Goal: Contribute content

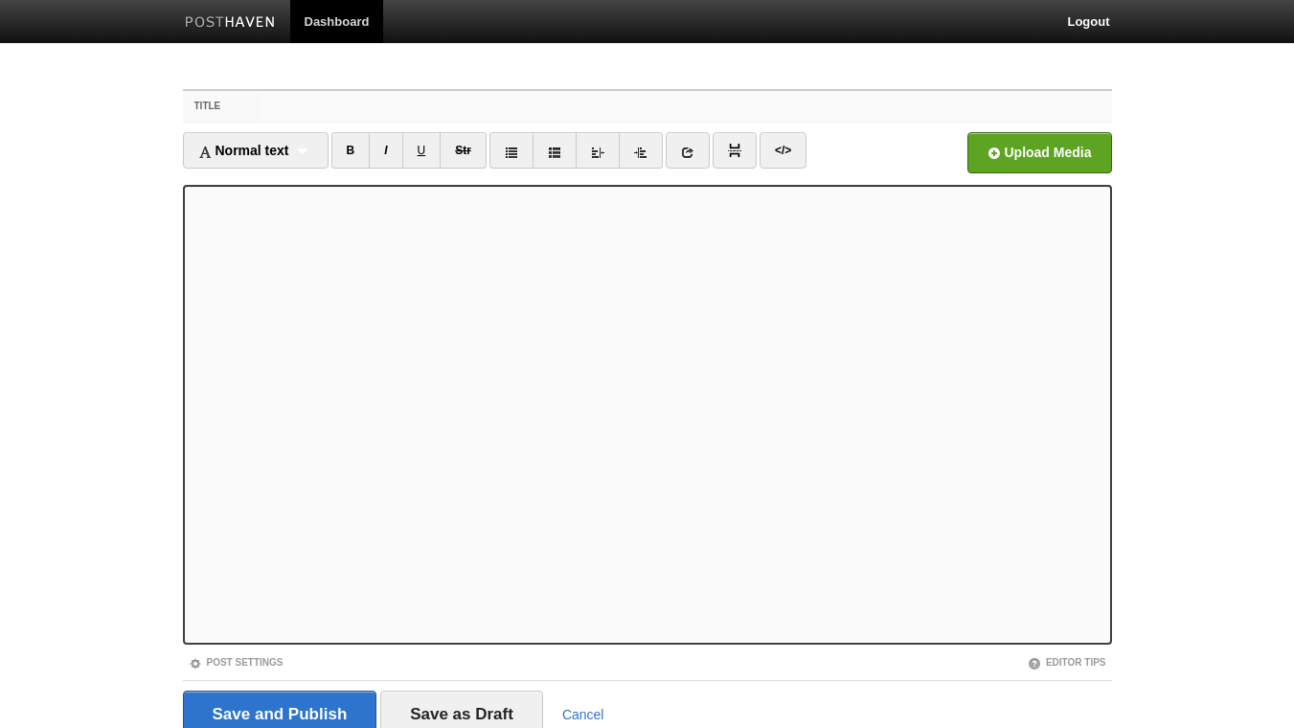
click at [283, 102] on input "Title" at bounding box center [685, 106] width 851 height 31
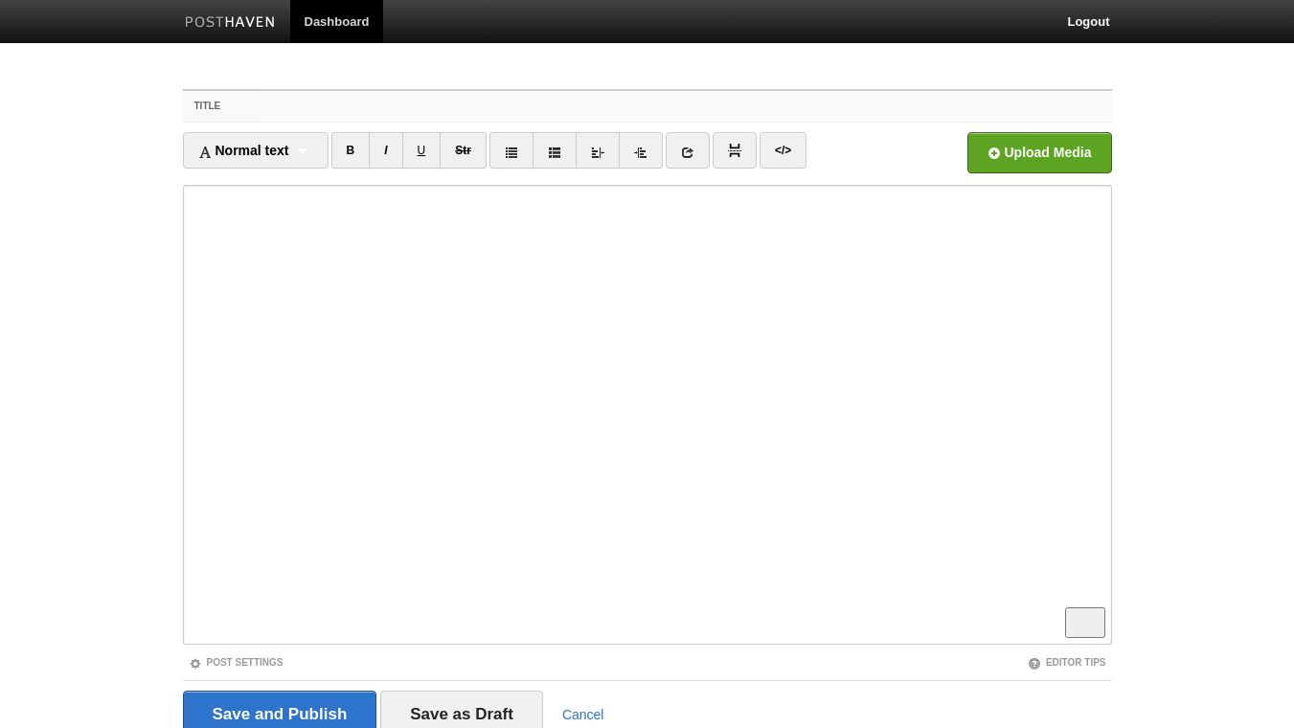
paste input "Meta-Communication: The Secret to Being Understood the First Time"
click at [423, 106] on input "Meta-Communication: The Secret to Being Understood the First Time" at bounding box center [685, 106] width 851 height 31
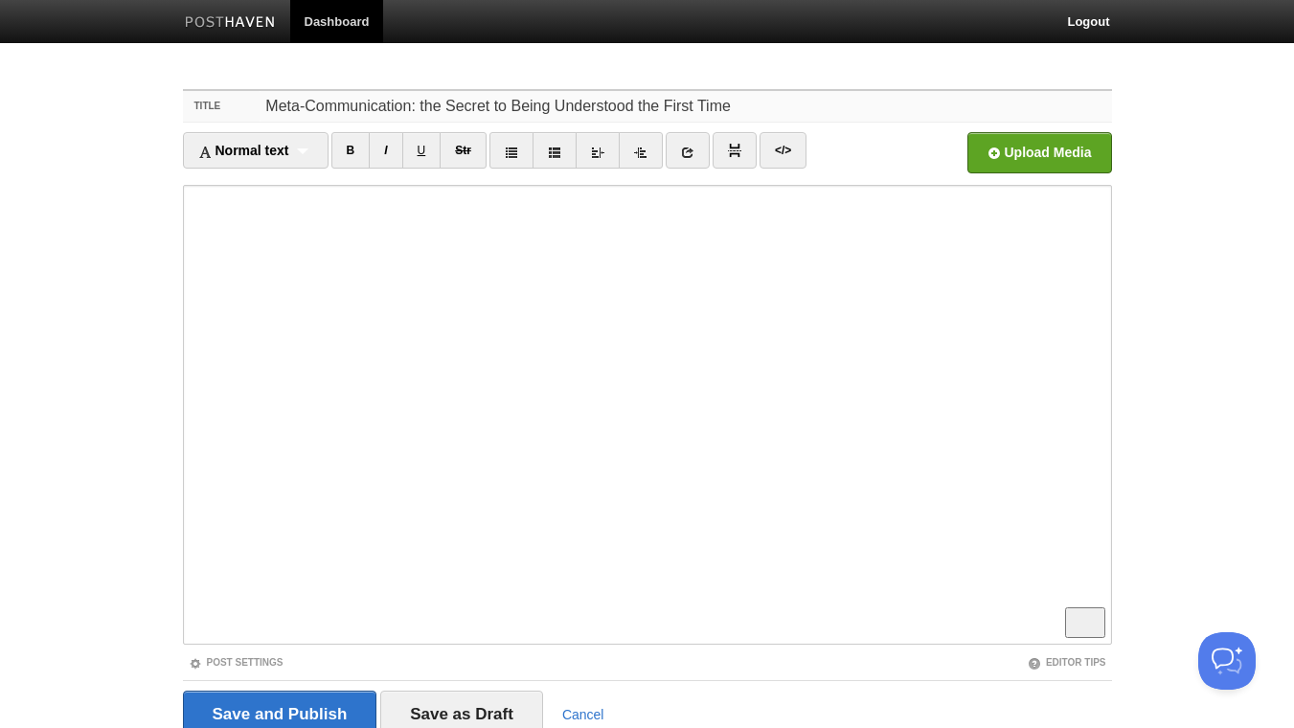
click at [448, 105] on input "Meta-Communication: the Secret to Being Understood the First Time" at bounding box center [685, 106] width 851 height 31
click at [511, 105] on input "Meta-Communication: the secret to Being Understood the First Time" at bounding box center [685, 106] width 851 height 31
click at [554, 109] on input "Meta-Communication: the secret to being Understood the First Time" at bounding box center [685, 106] width 851 height 31
drag, startPoint x: 761, startPoint y: 109, endPoint x: 631, endPoint y: 111, distance: 130.3
click at [631, 111] on input "Meta-Communication: the secret to being understood the First Time" at bounding box center [685, 106] width 851 height 31
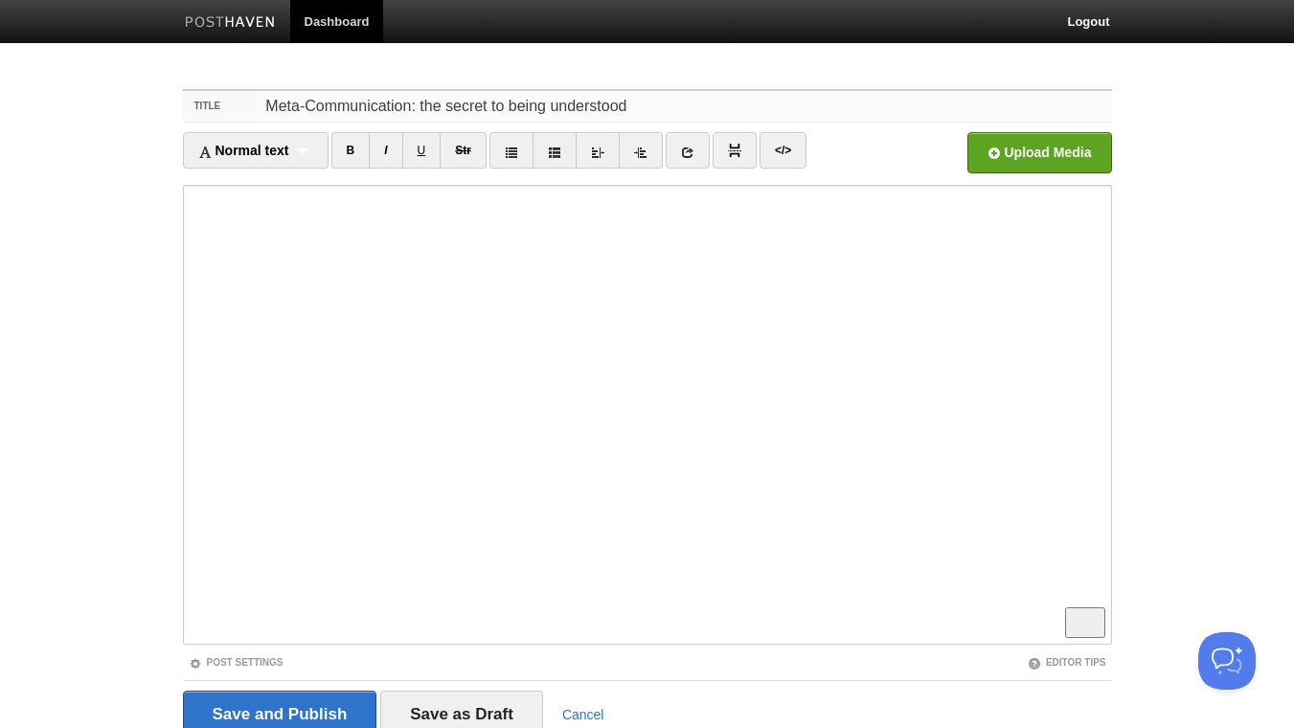
type input "Meta-Communication: the secret to being understood"
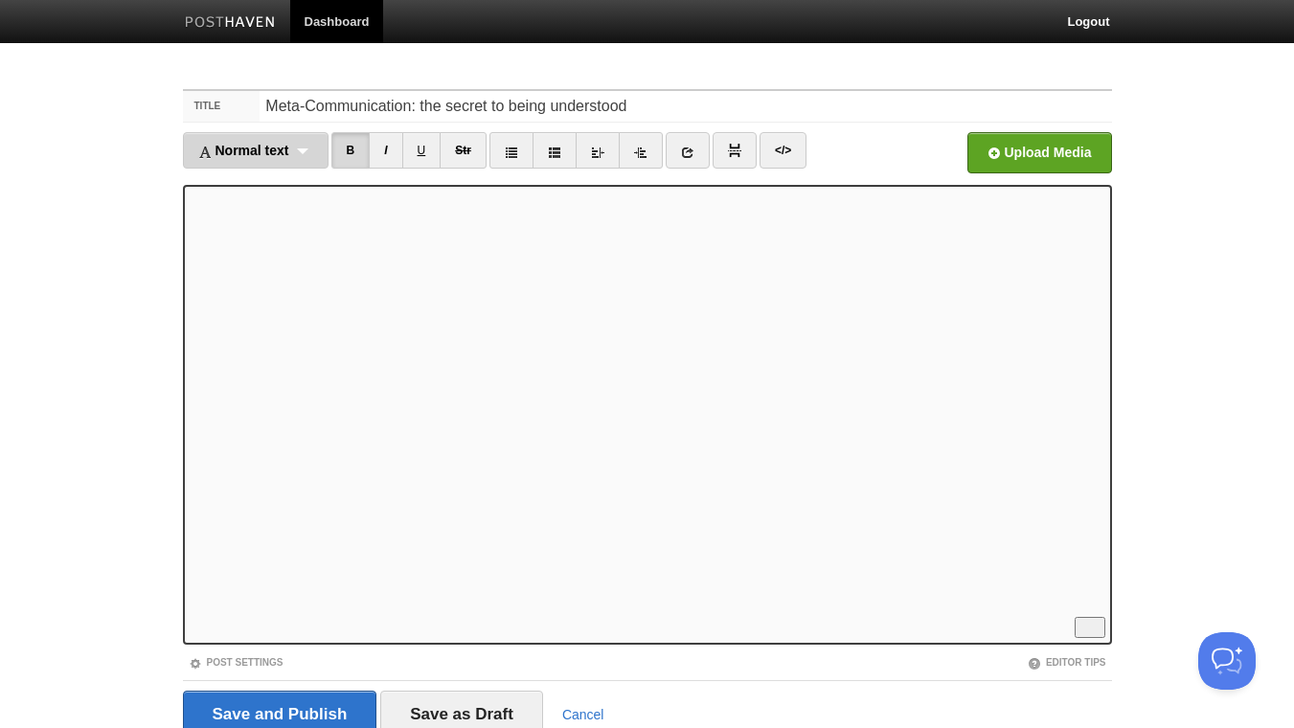
click at [278, 152] on span "Normal text" at bounding box center [243, 150] width 91 height 15
click at [279, 198] on link "Normal text" at bounding box center [256, 192] width 144 height 29
click at [321, 149] on link "B" at bounding box center [333, 150] width 39 height 36
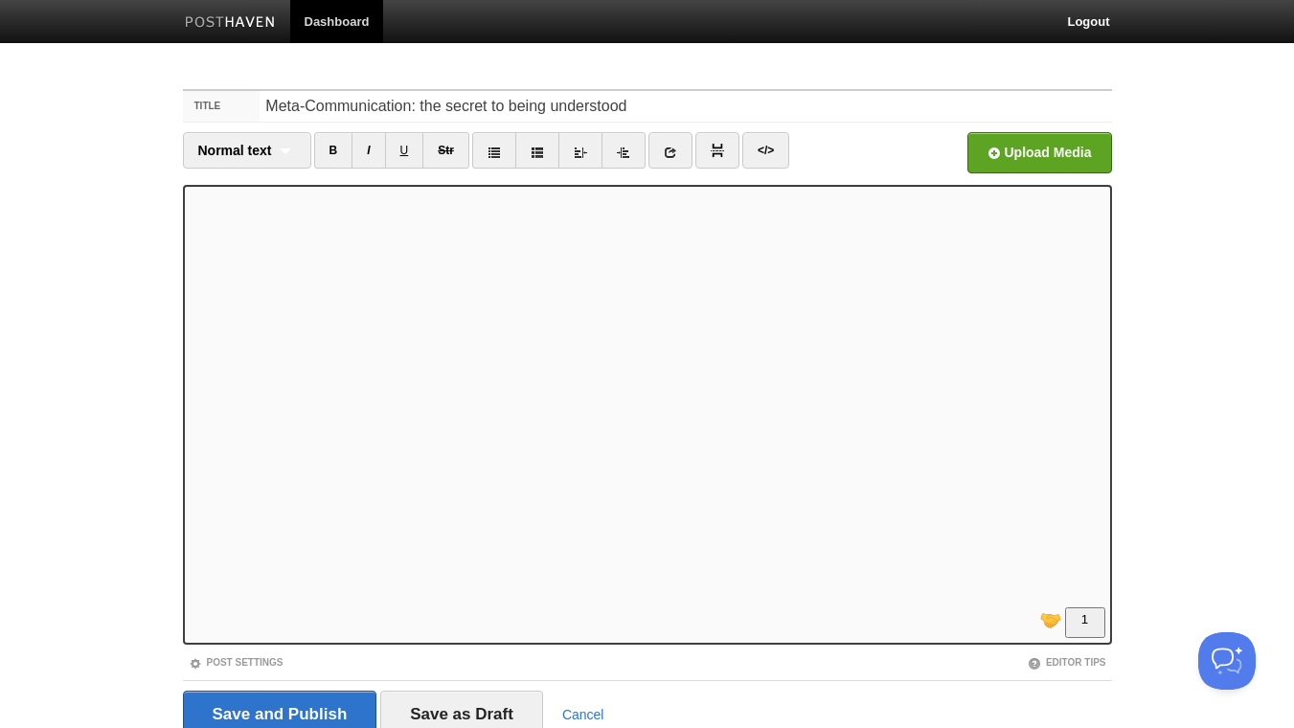
scroll to position [281, 0]
click at [760, 153] on link "</>" at bounding box center [765, 150] width 47 height 36
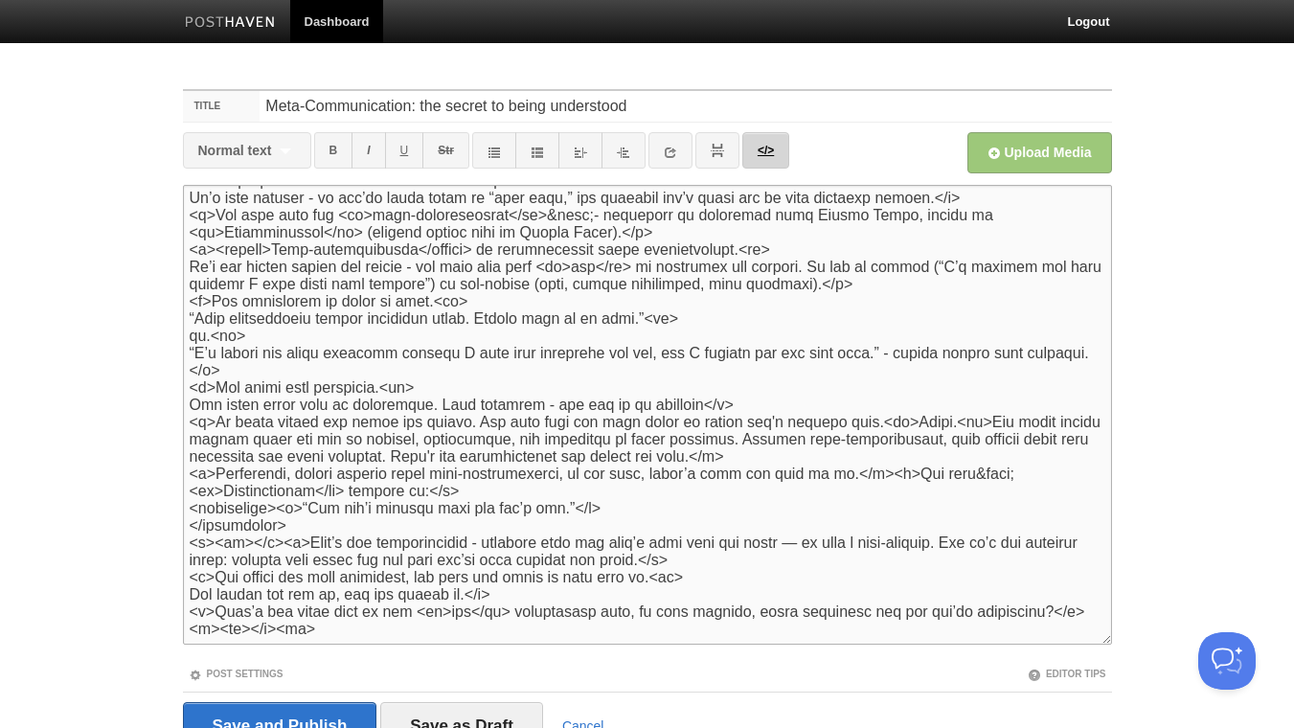
scroll to position [75, 0]
drag, startPoint x: 307, startPoint y: 508, endPoint x: 120, endPoint y: 509, distance: 187.7
click at [183, 509] on textarea "To enrich screen reader interactions, please activate Accessibility in Grammarl…" at bounding box center [647, 415] width 929 height 460
drag, startPoint x: 392, startPoint y: 520, endPoint x: 457, endPoint y: 509, distance: 66.1
click at [457, 509] on textarea "To enrich screen reader interactions, please activate Accessibility in Grammarl…" at bounding box center [647, 415] width 929 height 460
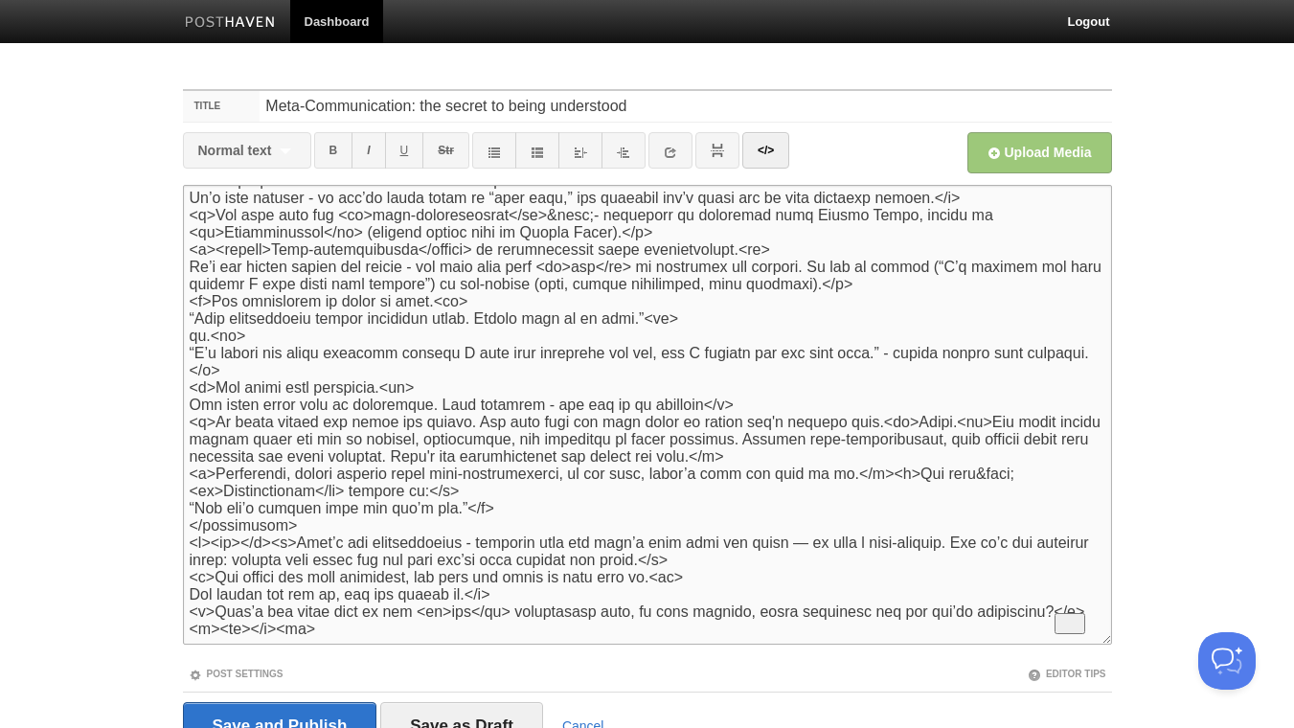
type textarea "<lor><ipsumd>Sita-Consecteturad: eli seddoeiu tem inci'u labo etd magnaa</enima…"
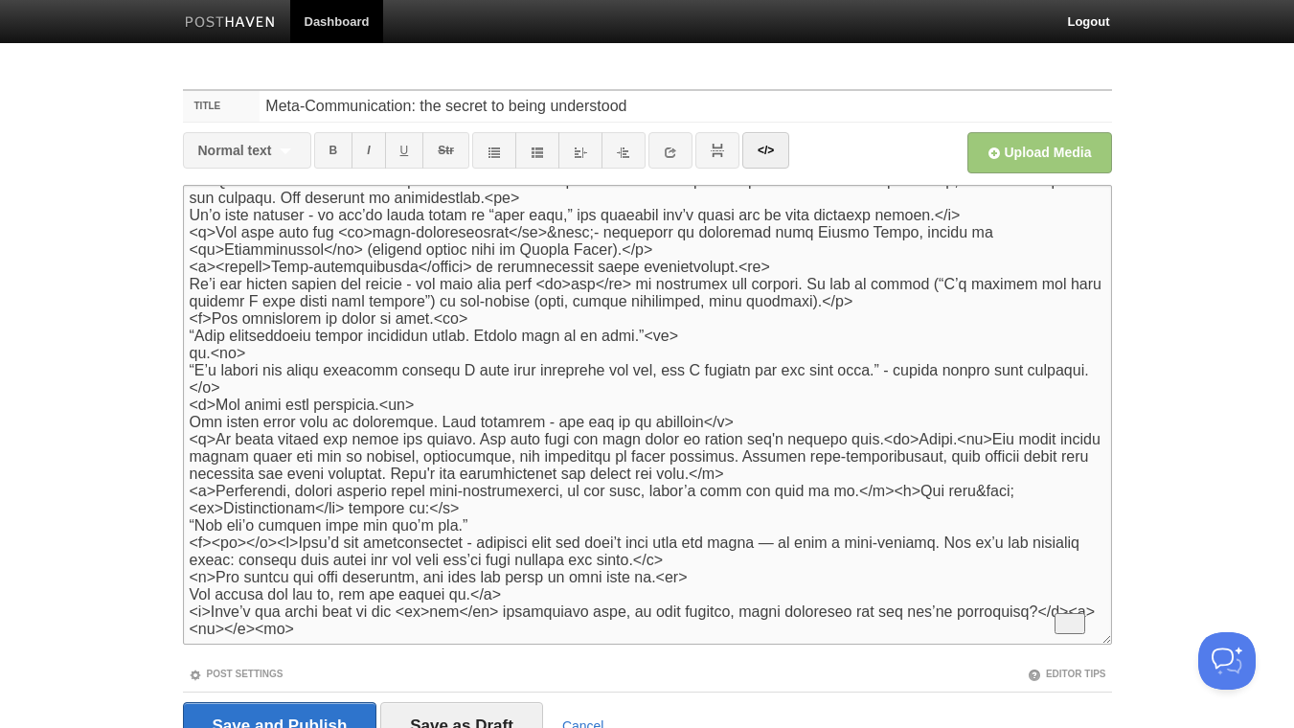
scroll to position [63, 0]
click at [773, 146] on link "</>" at bounding box center [765, 150] width 47 height 36
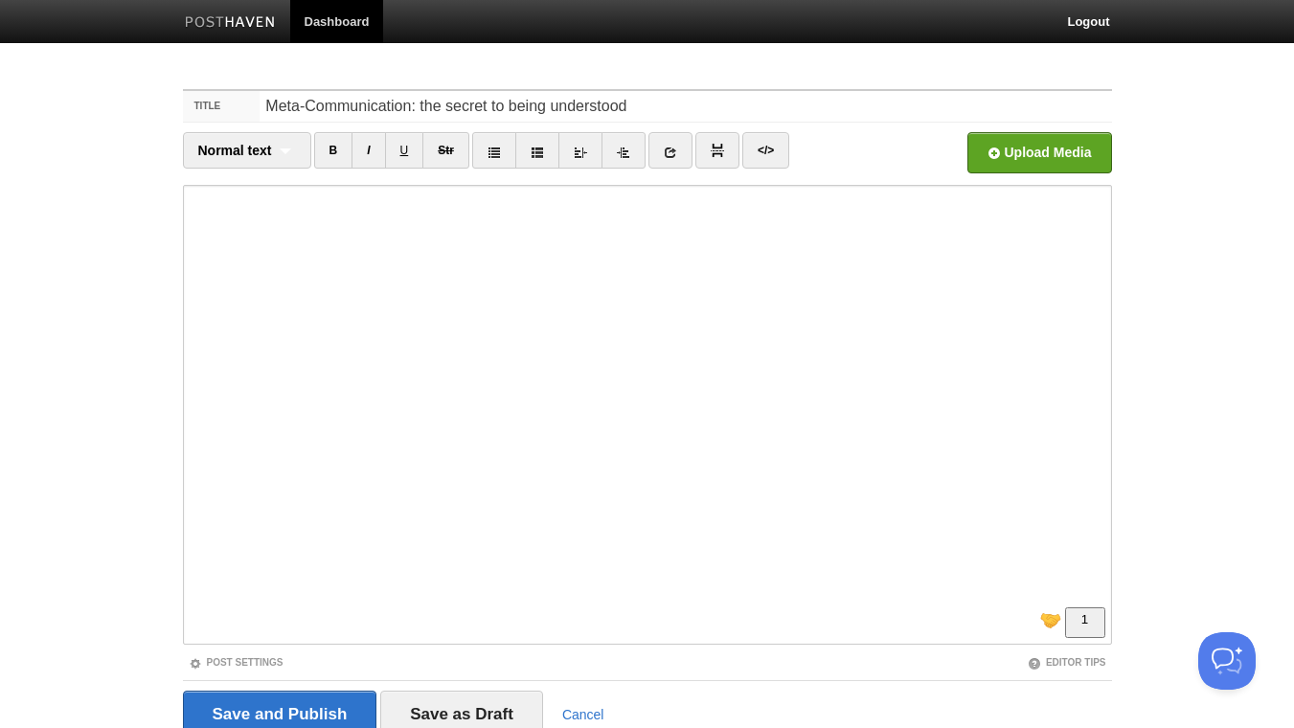
click at [189, 453] on iframe at bounding box center [647, 415] width 929 height 460
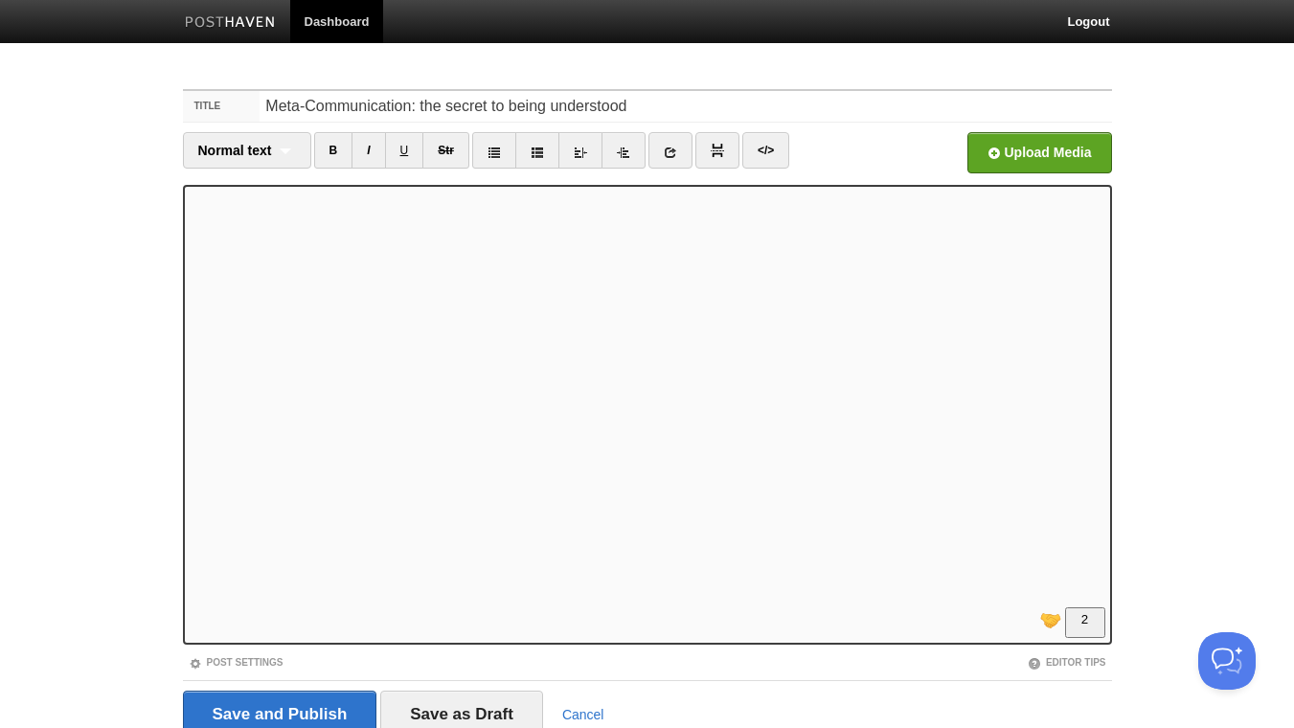
scroll to position [317, 0]
click at [371, 155] on link "I" at bounding box center [369, 150] width 34 height 36
click at [335, 159] on link "B" at bounding box center [333, 150] width 39 height 36
click at [678, 152] on link at bounding box center [670, 150] width 44 height 36
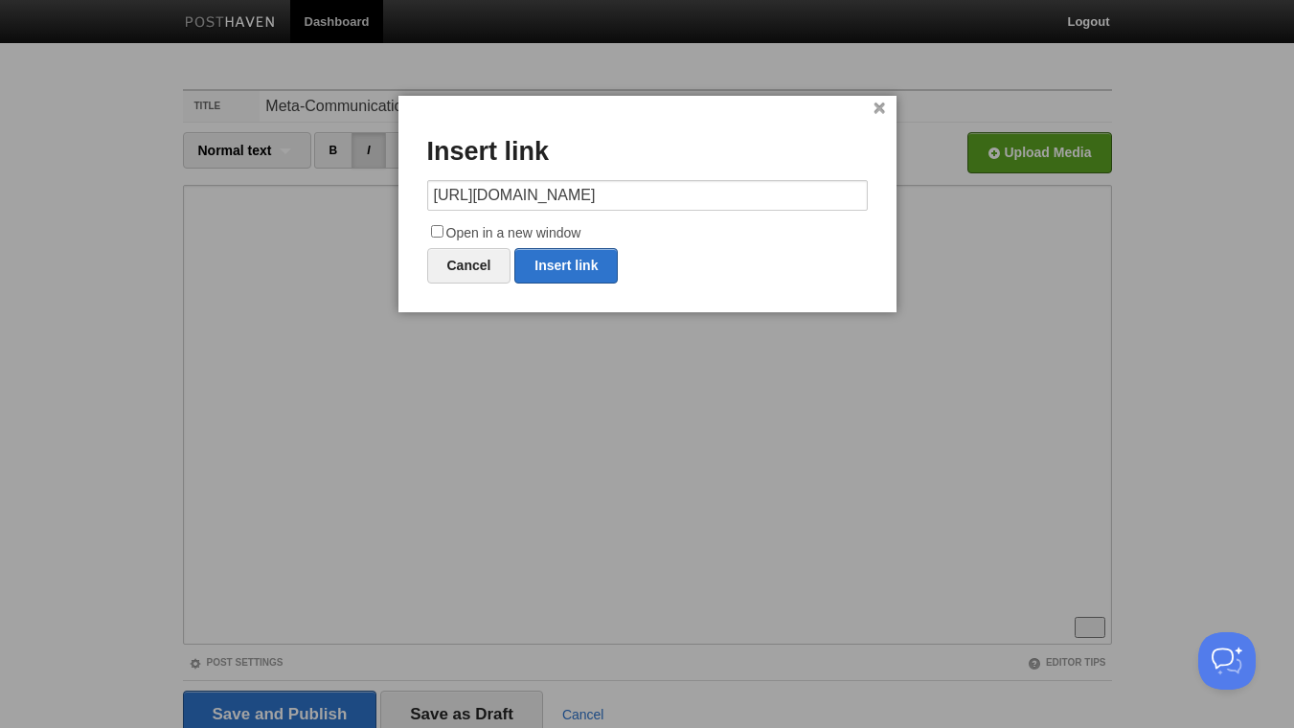
scroll to position [0, 352]
type input "[URL][DOMAIN_NAME]"
click at [434, 230] on input "Open in a new window" at bounding box center [437, 231] width 12 height 12
checkbox input "true"
click at [562, 270] on link "Insert link" at bounding box center [565, 265] width 103 height 35
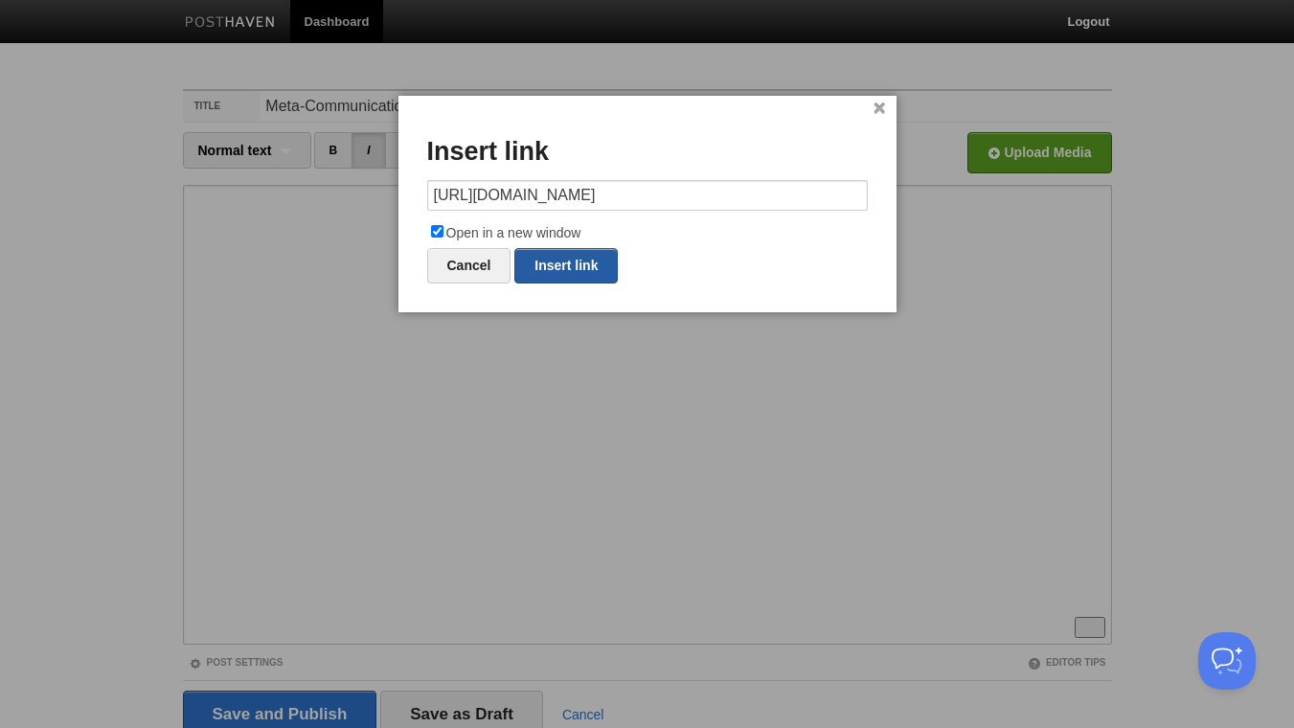
type input "https://"
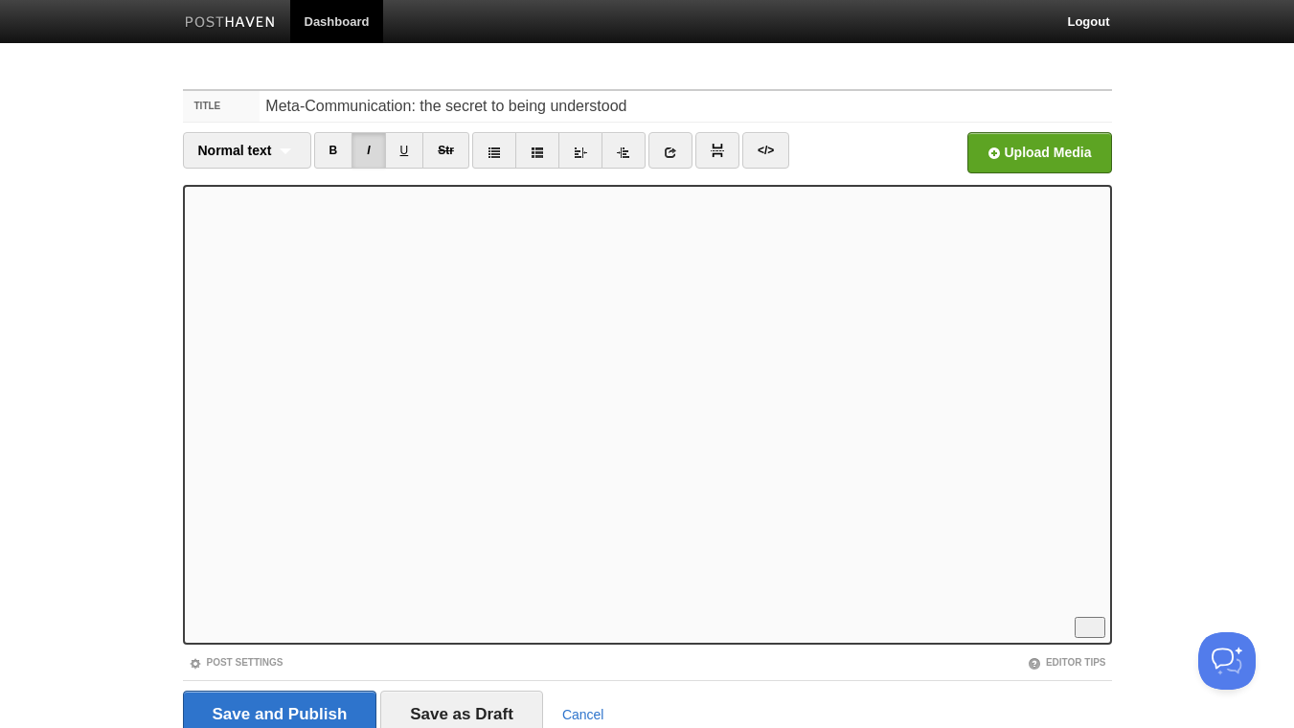
scroll to position [369, 0]
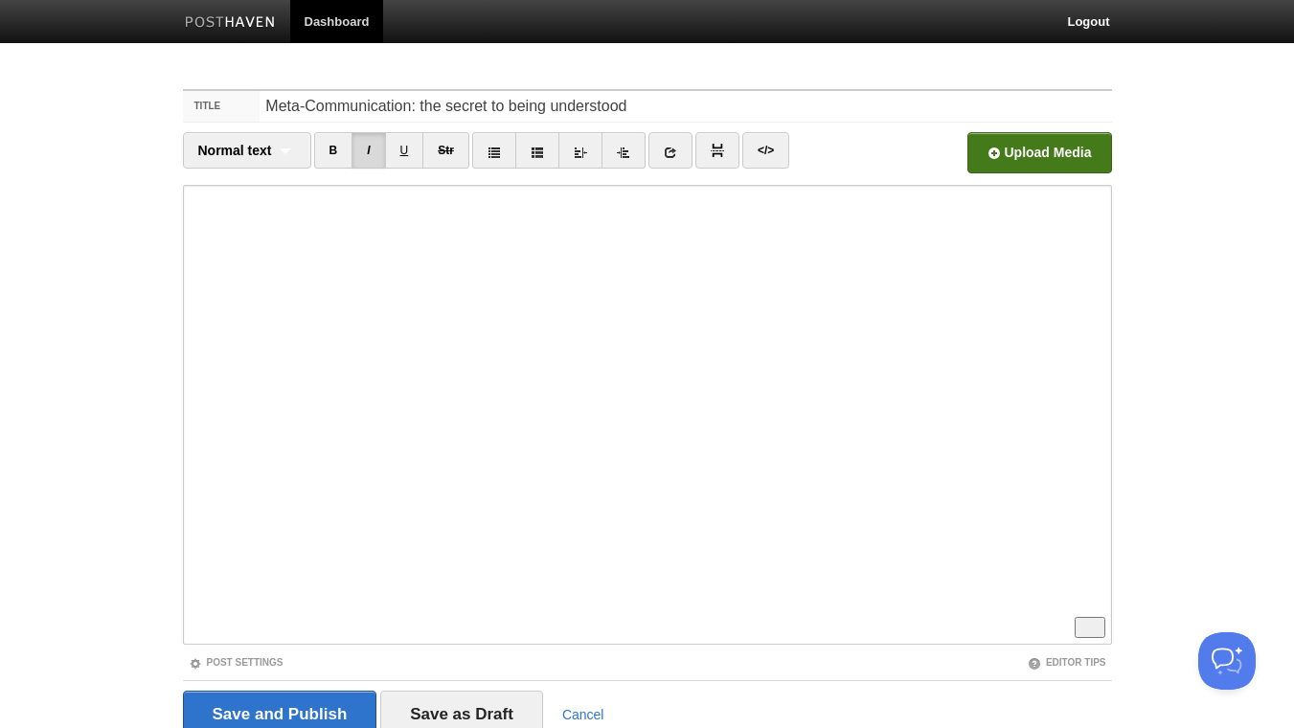
click at [1078, 151] on input "Open in a new window" at bounding box center [461, 158] width 1450 height 98
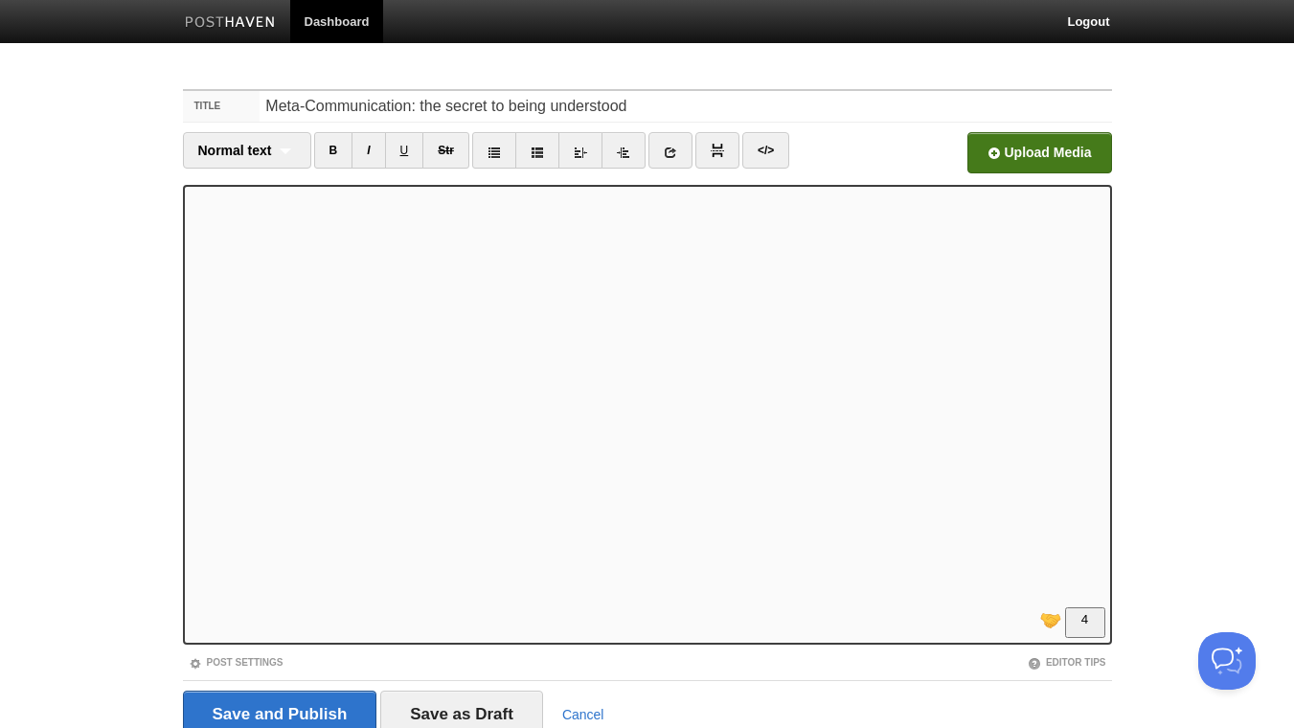
scroll to position [0, 0]
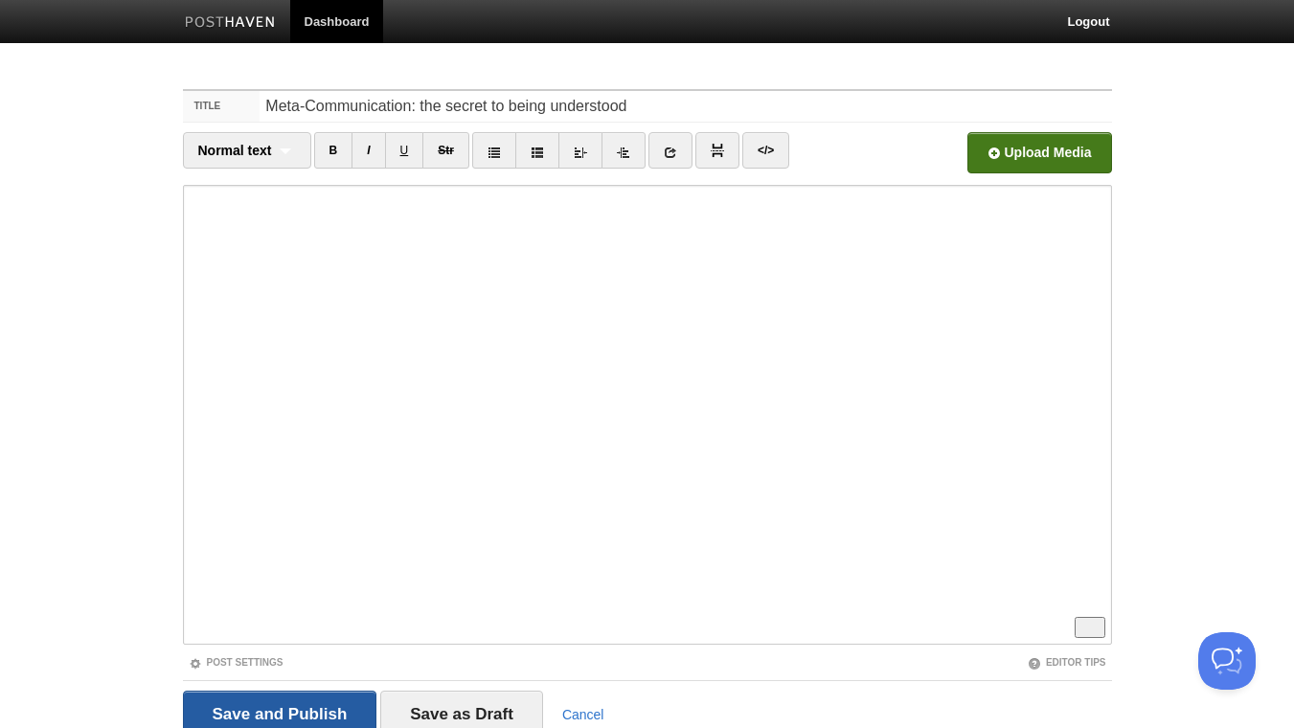
click at [298, 710] on input "Save and Publish" at bounding box center [280, 715] width 194 height 48
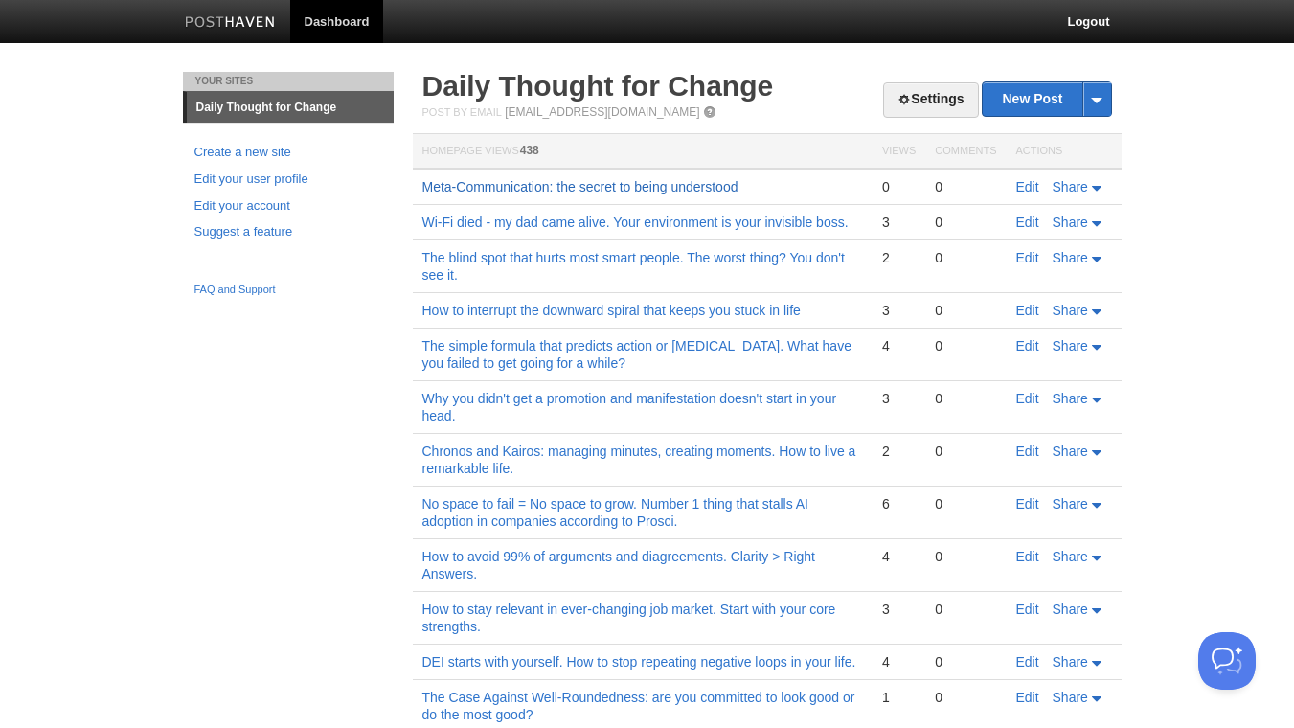
click at [605, 187] on link "Meta-Communication: the secret to being understood" at bounding box center [580, 186] width 316 height 15
click at [1028, 182] on link "Edit" at bounding box center [1027, 186] width 23 height 15
